Goal: Find specific page/section: Find specific page/section

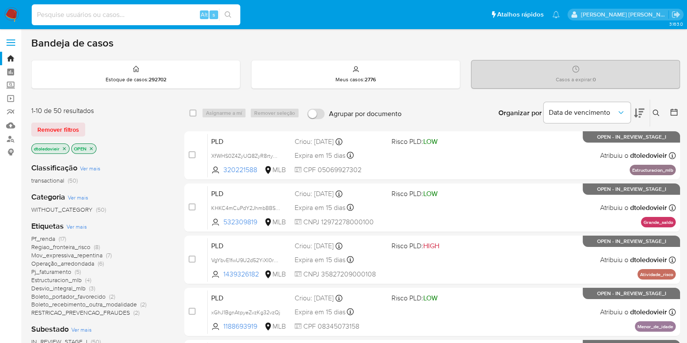
click at [79, 13] on input at bounding box center [136, 14] width 209 height 11
paste input "4ce2d6ef-390e-40d4-9847-f26afa7843b7"
type input "4ce2d6ef-390e-40d4-9847-f26afa7843b7"
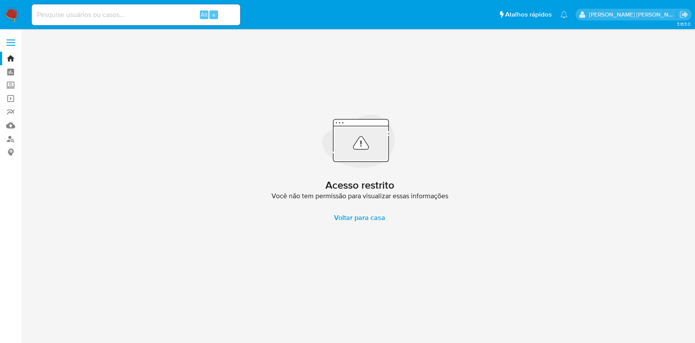
click at [14, 14] on img at bounding box center [11, 14] width 15 height 15
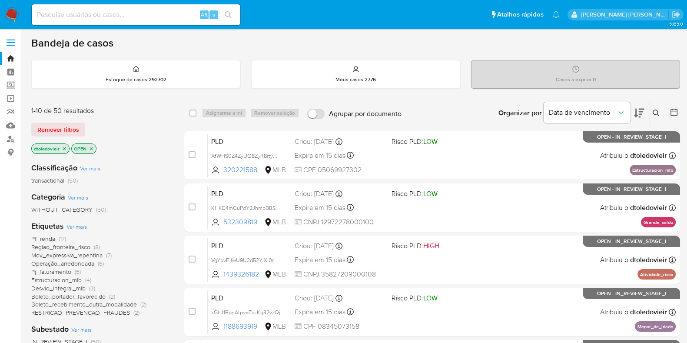
click at [74, 12] on input at bounding box center [136, 14] width 209 height 11
paste input "4ce2d6ef-390e-40d4-9847-f26afa7843b7"
type input "4ce2d6ef-390e-40d4-9847-f26afa7843b7"
click at [235, 17] on button "search-icon" at bounding box center [228, 15] width 18 height 12
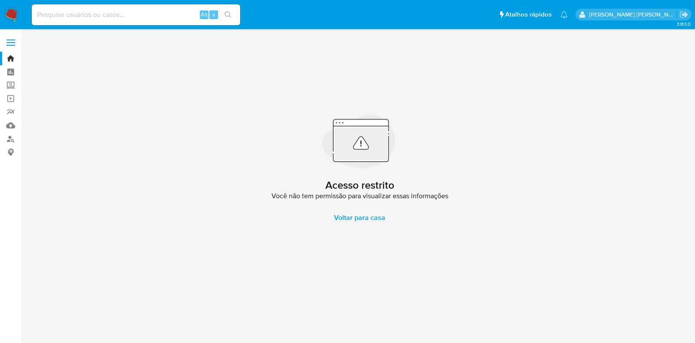
click at [180, 18] on input at bounding box center [136, 14] width 209 height 11
click at [10, 14] on img at bounding box center [11, 14] width 15 height 15
